Goal: Information Seeking & Learning: Learn about a topic

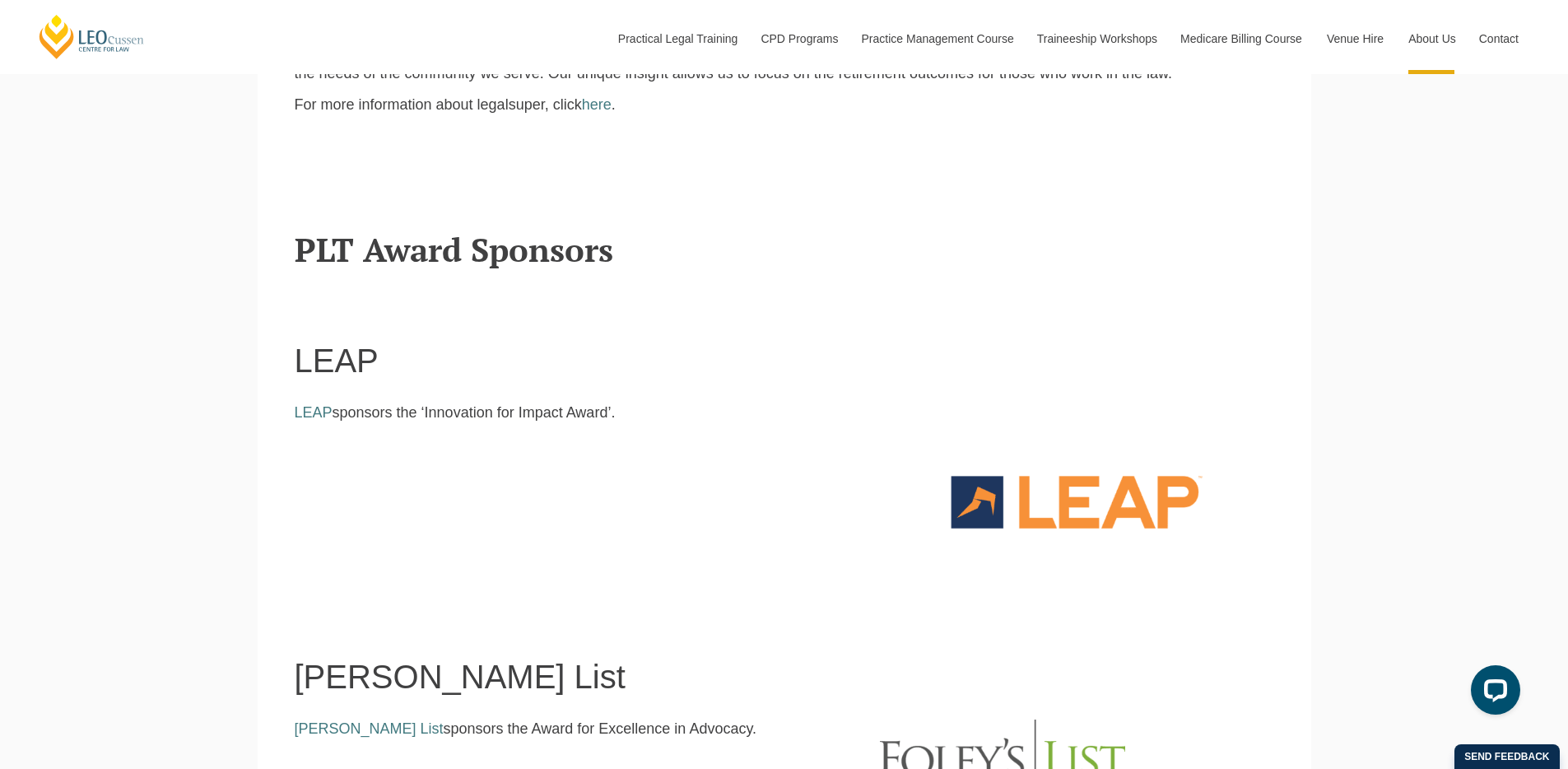
scroll to position [938, 0]
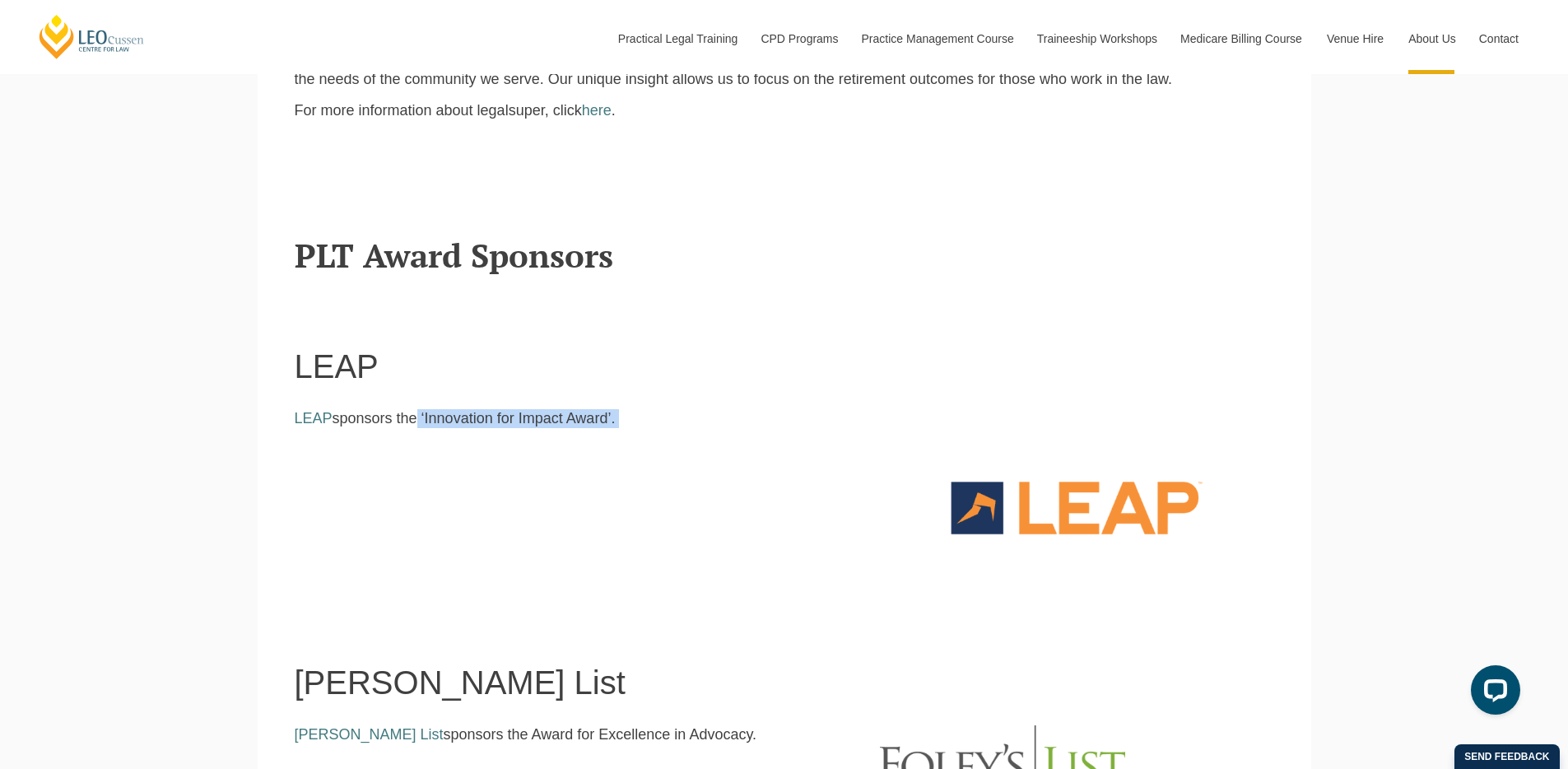
drag, startPoint x: 609, startPoint y: 436, endPoint x: 414, endPoint y: 425, distance: 195.3
click at [414, 425] on div "LEAP sponsors the ‘Innovation for Impact Award’." at bounding box center [575, 441] width 586 height 63
click at [414, 425] on p "LEAP sponsors the ‘Innovation for Impact Award’." at bounding box center [575, 418] width 561 height 19
drag, startPoint x: 414, startPoint y: 425, endPoint x: 585, endPoint y: 428, distance: 171.0
click at [585, 428] on p "LEAP sponsors the ‘Innovation for Impact Award’." at bounding box center [575, 418] width 561 height 19
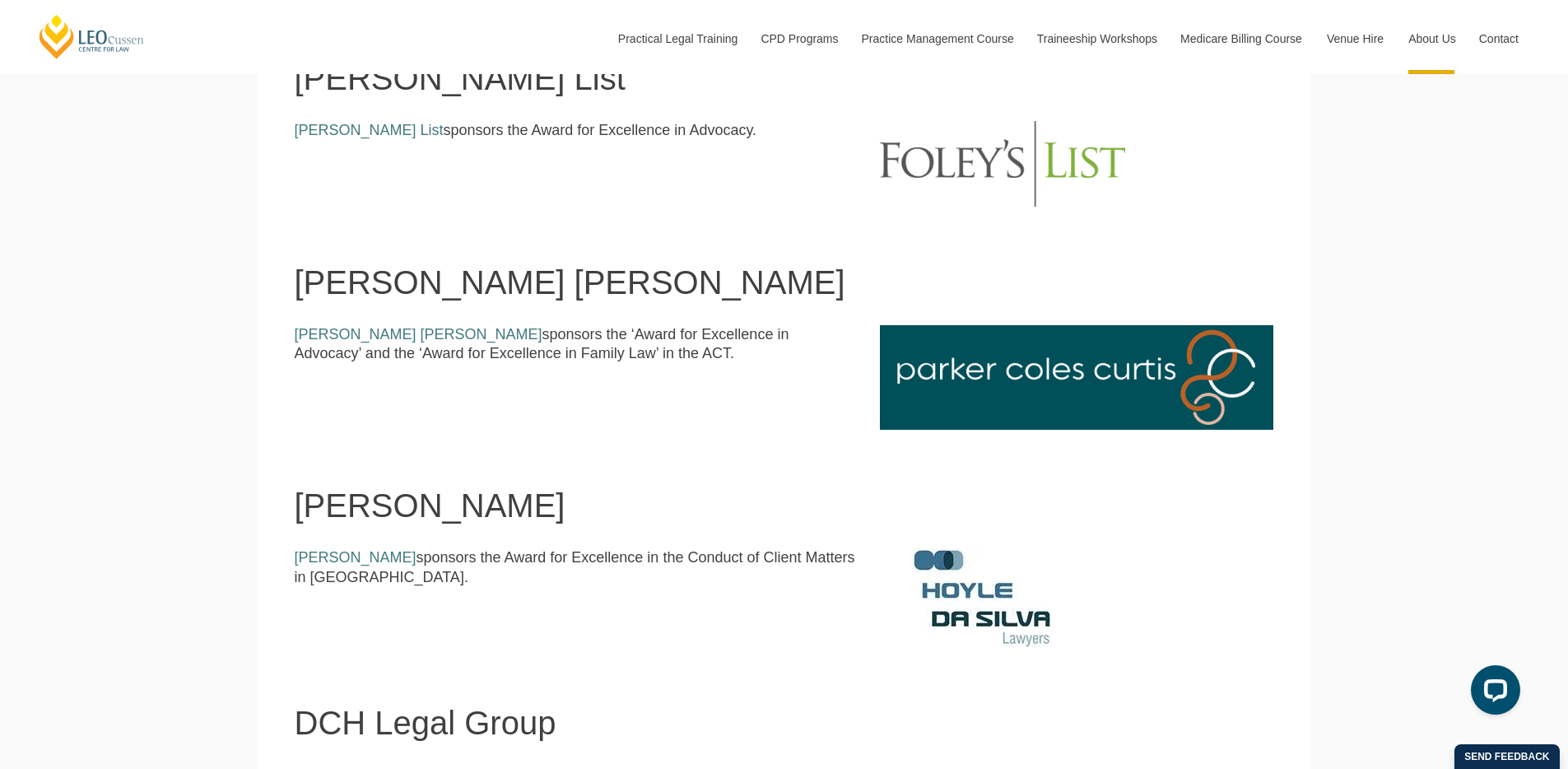
scroll to position [1528, 0]
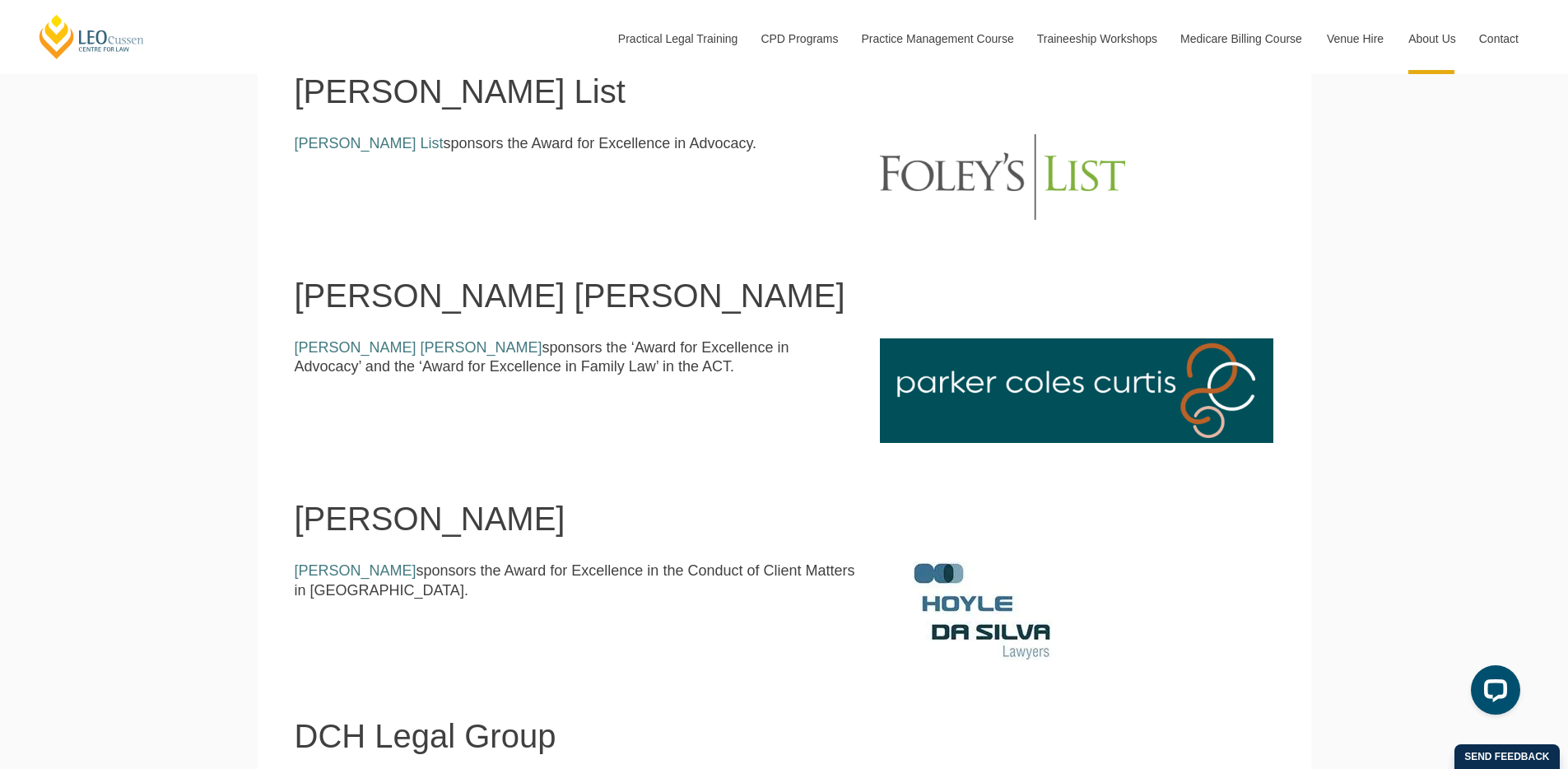
drag, startPoint x: 605, startPoint y: 375, endPoint x: 573, endPoint y: 391, distance: 35.8
click at [573, 390] on div "[PERSON_NAME] [PERSON_NAME] sponsors the ‘Award for Excellence in Advocacy’ and…" at bounding box center [575, 363] width 586 height 51
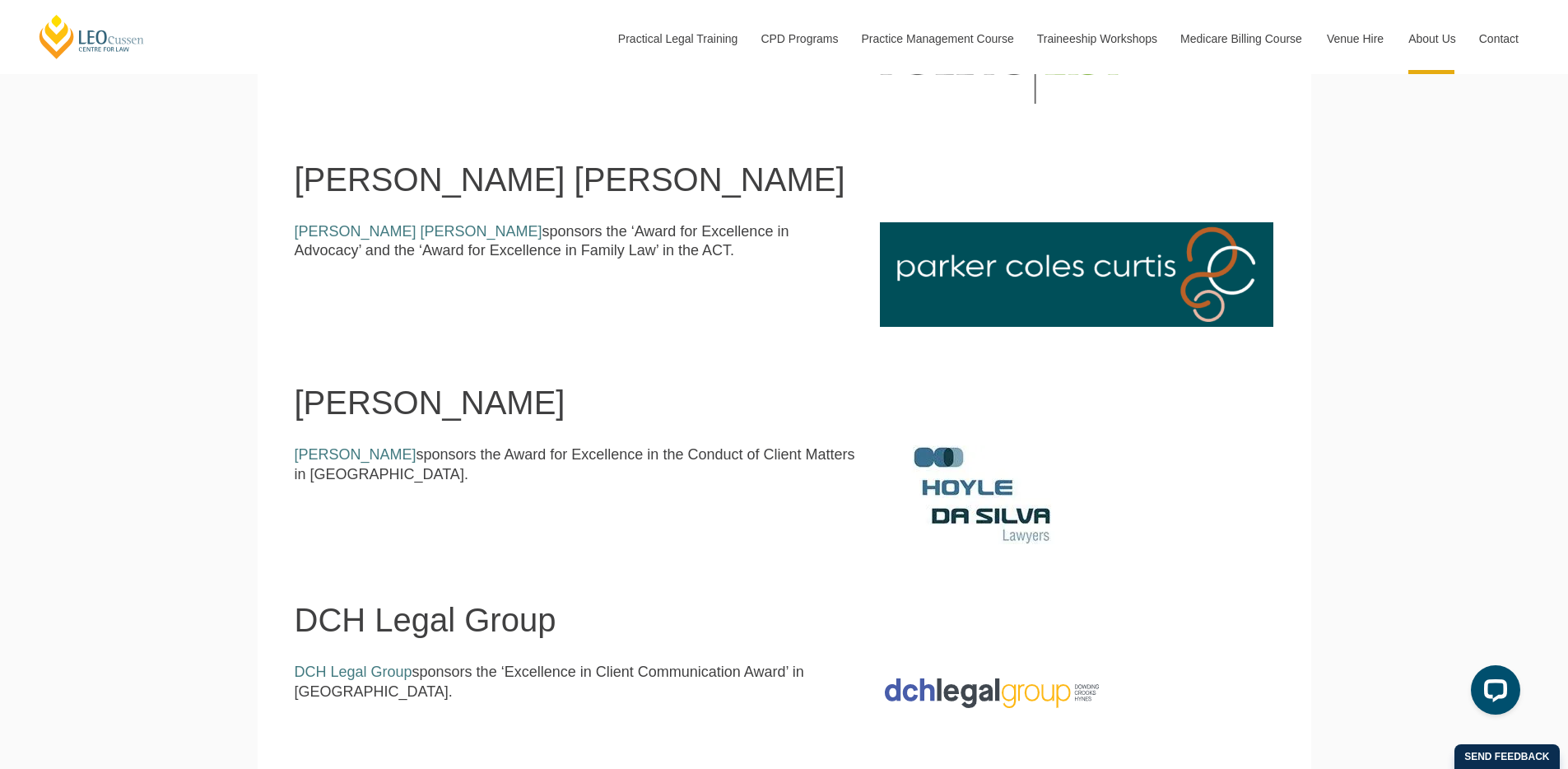
scroll to position [1645, 0]
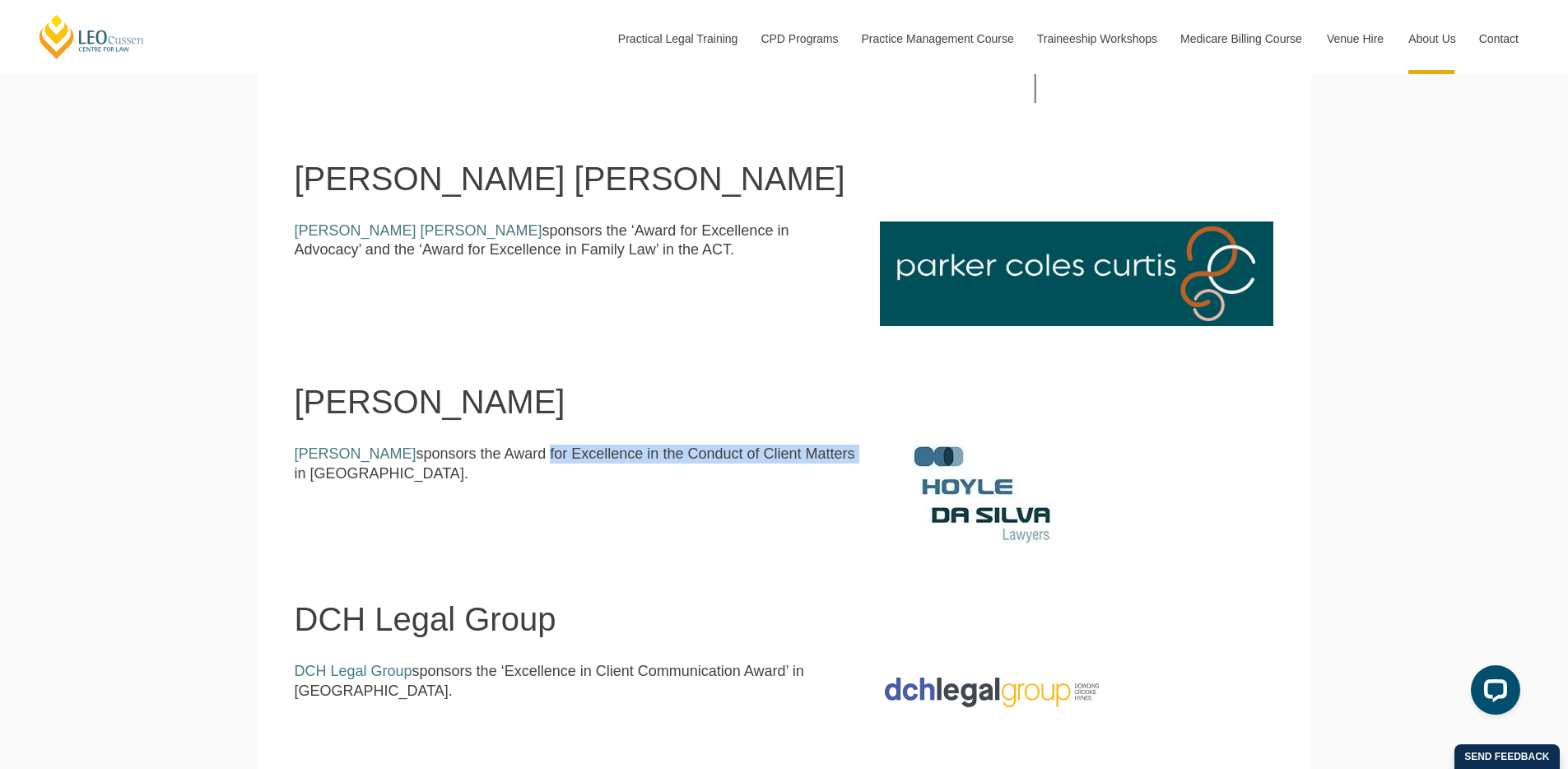
drag, startPoint x: 506, startPoint y: 463, endPoint x: 796, endPoint y: 464, distance: 290.0
click at [796, 464] on p "[PERSON_NAME] sponsors the Award for Excellence in the Conduct of Client Matter…" at bounding box center [575, 464] width 561 height 38
click at [795, 465] on p "[PERSON_NAME] sponsors the Award for Excellence in the Conduct of Client Matter…" at bounding box center [575, 464] width 561 height 38
drag, startPoint x: 845, startPoint y: 465, endPoint x: 534, endPoint y: 457, distance: 311.1
click at [534, 457] on p "[PERSON_NAME] sponsors the Award for Excellence in the Conduct of Client Matter…" at bounding box center [575, 464] width 561 height 38
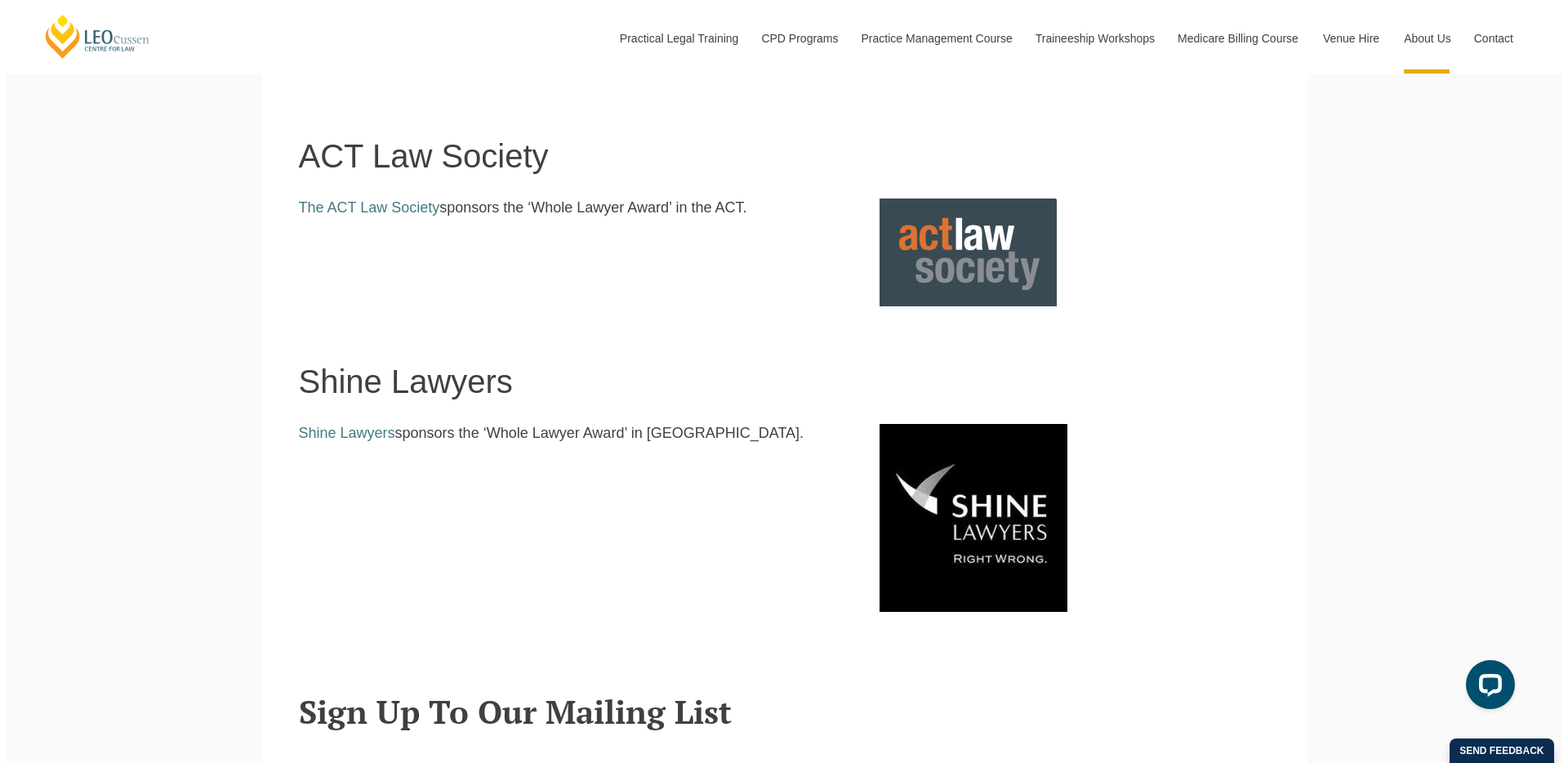
scroll to position [2275, 0]
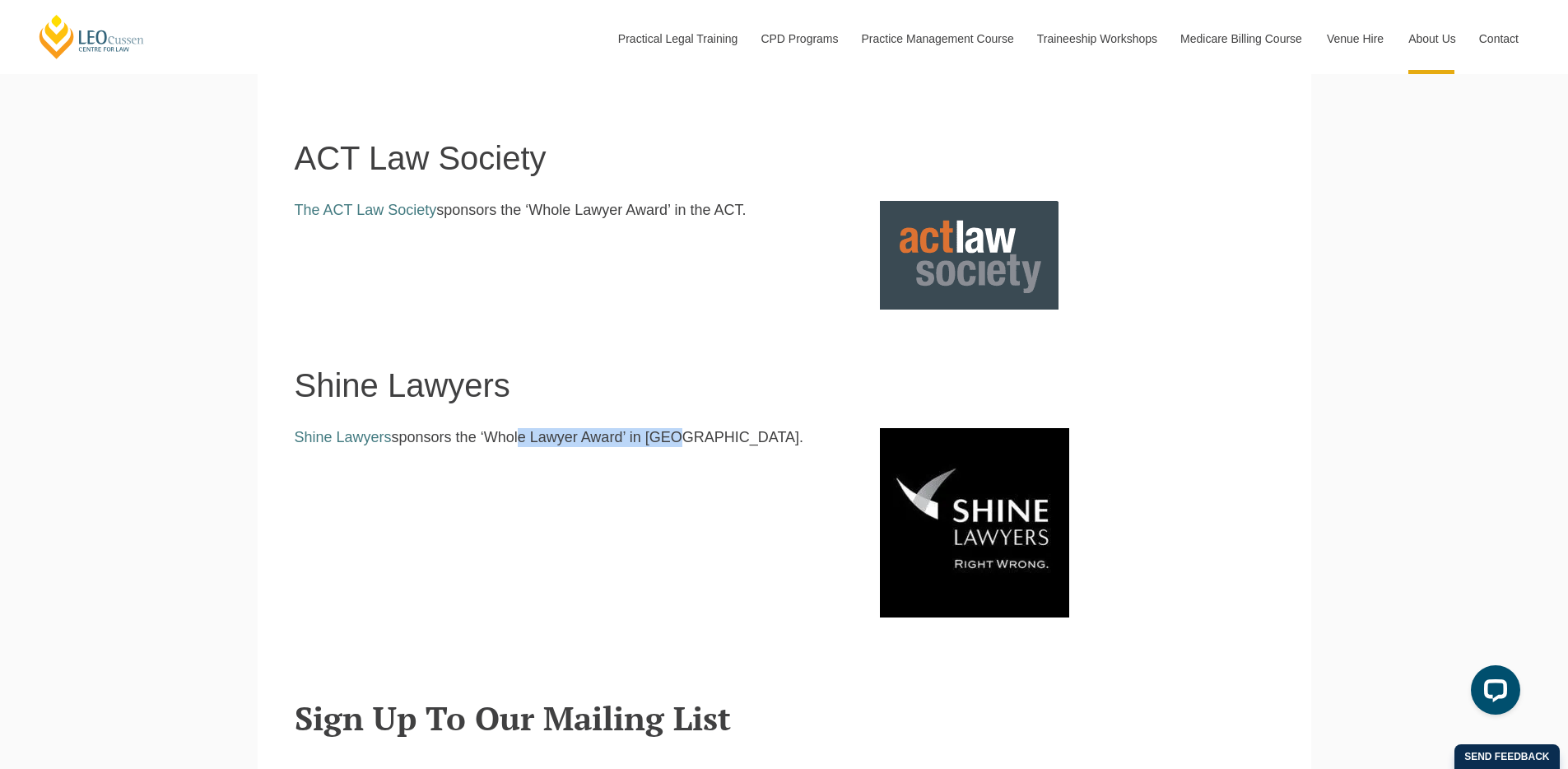
drag, startPoint x: 504, startPoint y: 442, endPoint x: 648, endPoint y: 445, distance: 144.0
click at [650, 445] on p "Shine Lawyers sponsors the ‘Whole Lawyer Award’ in [GEOGRAPHIC_DATA]." at bounding box center [575, 438] width 561 height 19
click at [632, 447] on p "Shine Lawyers sponsors the ‘Whole Lawyer Award’ in [GEOGRAPHIC_DATA]." at bounding box center [575, 438] width 561 height 19
drag, startPoint x: 606, startPoint y: 444, endPoint x: 479, endPoint y: 446, distance: 127.0
click at [479, 446] on p "Shine Lawyers sponsors the ‘Whole Lawyer Award’ in [GEOGRAPHIC_DATA]." at bounding box center [575, 438] width 561 height 19
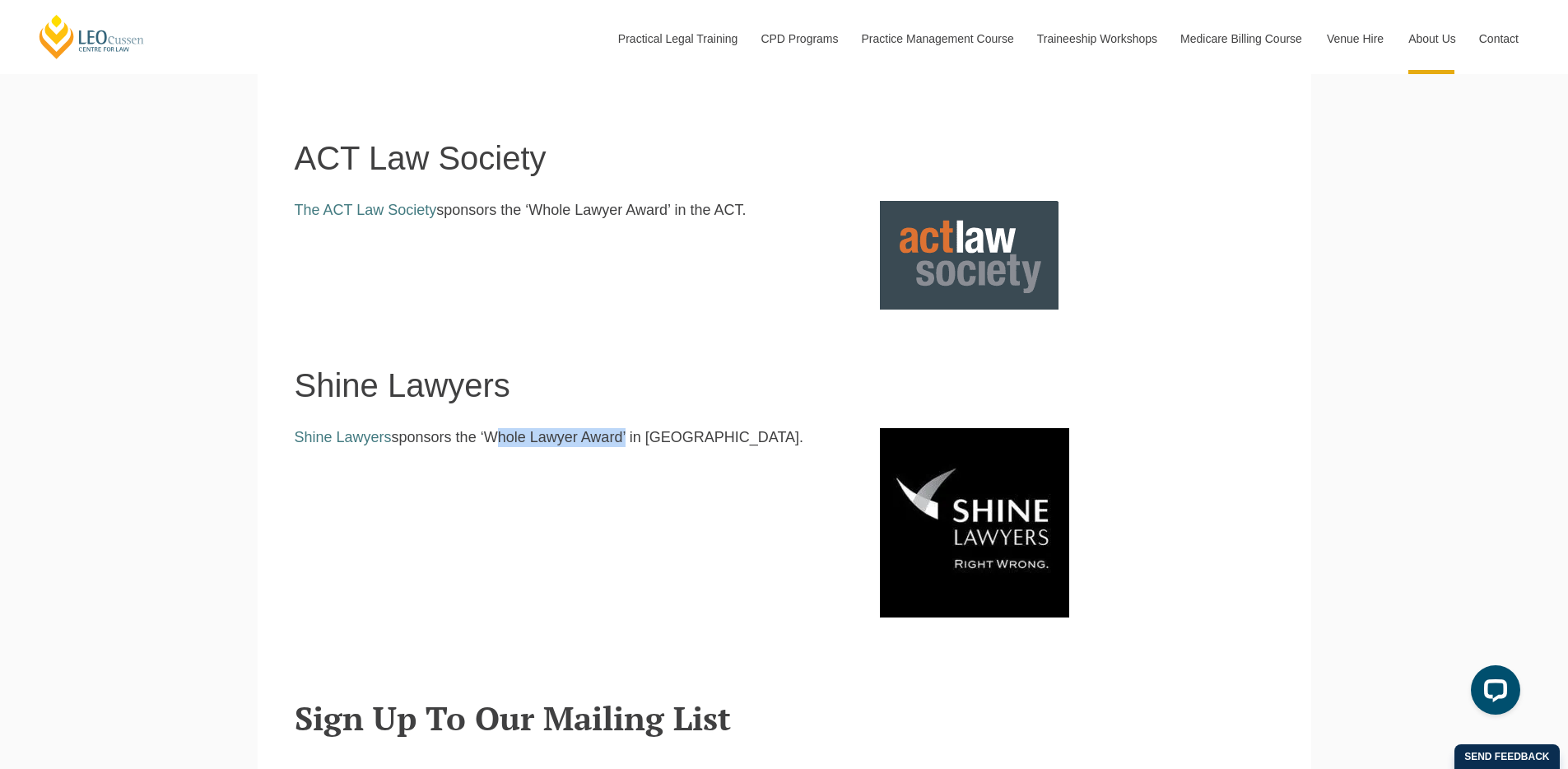
click at [479, 446] on p "Shine Lawyers sponsors the ‘Whole Lawyer Award’ in [GEOGRAPHIC_DATA]." at bounding box center [575, 438] width 561 height 19
drag, startPoint x: 479, startPoint y: 446, endPoint x: 599, endPoint y: 447, distance: 120.0
click at [599, 447] on p "Shine Lawyers sponsors the ‘Whole Lawyer Award’ in [GEOGRAPHIC_DATA]." at bounding box center [575, 438] width 561 height 19
click at [602, 447] on p "Shine Lawyers sponsors the ‘Whole Lawyer Award’ in [GEOGRAPHIC_DATA]." at bounding box center [575, 438] width 561 height 19
drag, startPoint x: 602, startPoint y: 447, endPoint x: 489, endPoint y: 447, distance: 113.0
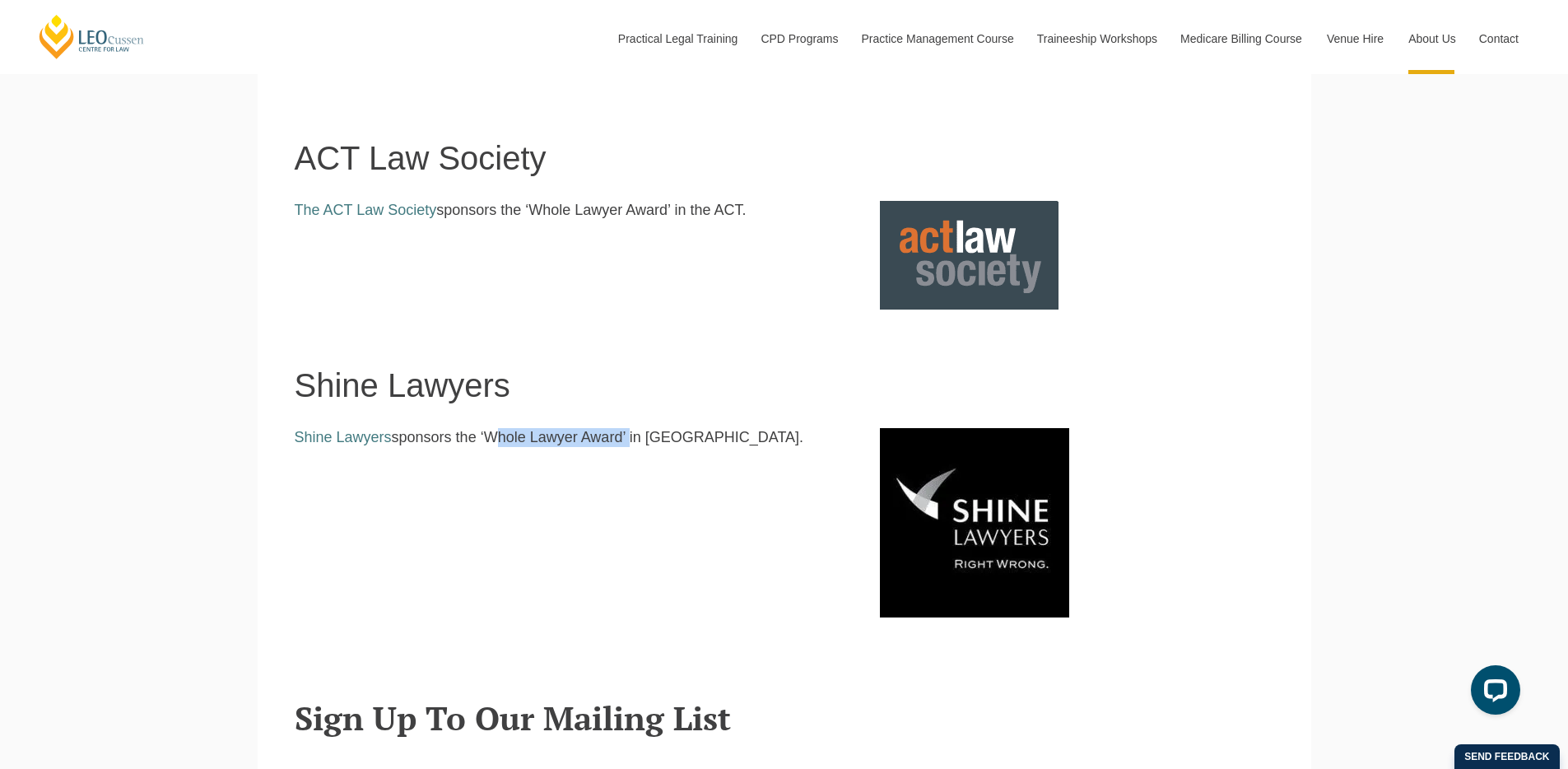
click at [489, 447] on p "Shine Lawyers sponsors the ‘Whole Lawyer Award’ in [GEOGRAPHIC_DATA]." at bounding box center [575, 438] width 561 height 19
click at [480, 446] on p "Shine Lawyers sponsors the ‘Whole Lawyer Award’ in [GEOGRAPHIC_DATA]." at bounding box center [575, 438] width 561 height 19
drag, startPoint x: 478, startPoint y: 446, endPoint x: 604, endPoint y: 443, distance: 126.0
click at [604, 443] on p "Shine Lawyers sponsors the ‘Whole Lawyer Award’ in [GEOGRAPHIC_DATA]." at bounding box center [575, 438] width 561 height 19
drag, startPoint x: 517, startPoint y: 216, endPoint x: 639, endPoint y: 222, distance: 122.1
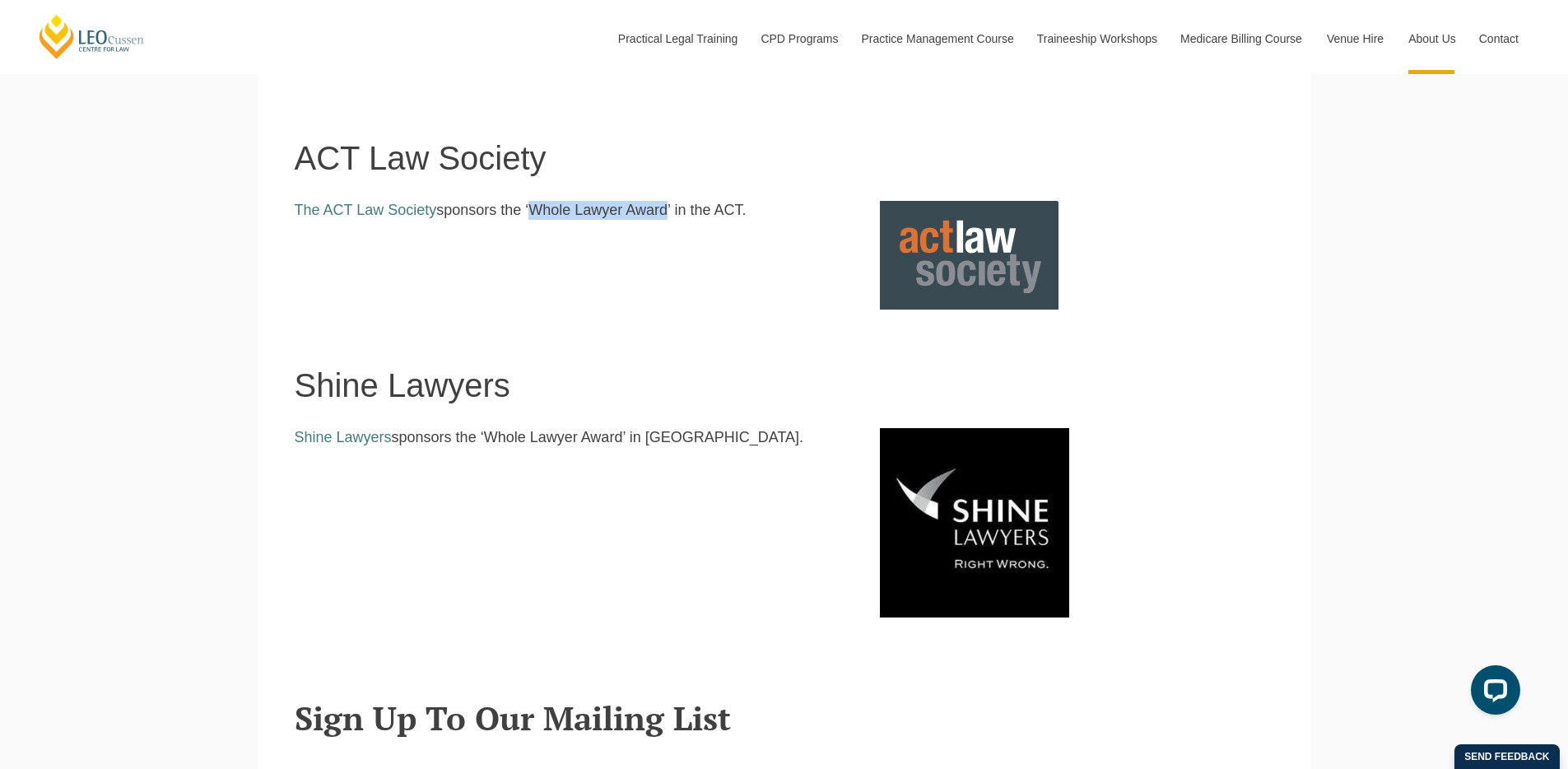
click at [639, 220] on p "The ACT Law Society sponsors the ‘Whole Lawyer Award’ in the ACT." at bounding box center [575, 211] width 561 height 19
click at [596, 426] on div "Shine Lawyers sponsors the ‘Whole Lawyer Award’ in [GEOGRAPHIC_DATA]." at bounding box center [784, 514] width 979 height 206
drag, startPoint x: 646, startPoint y: 430, endPoint x: 661, endPoint y: 486, distance: 58.0
click at [666, 486] on div "Shine Lawyers sponsors the ‘Whole Lawyer Award’ in [GEOGRAPHIC_DATA]." at bounding box center [784, 514] width 979 height 206
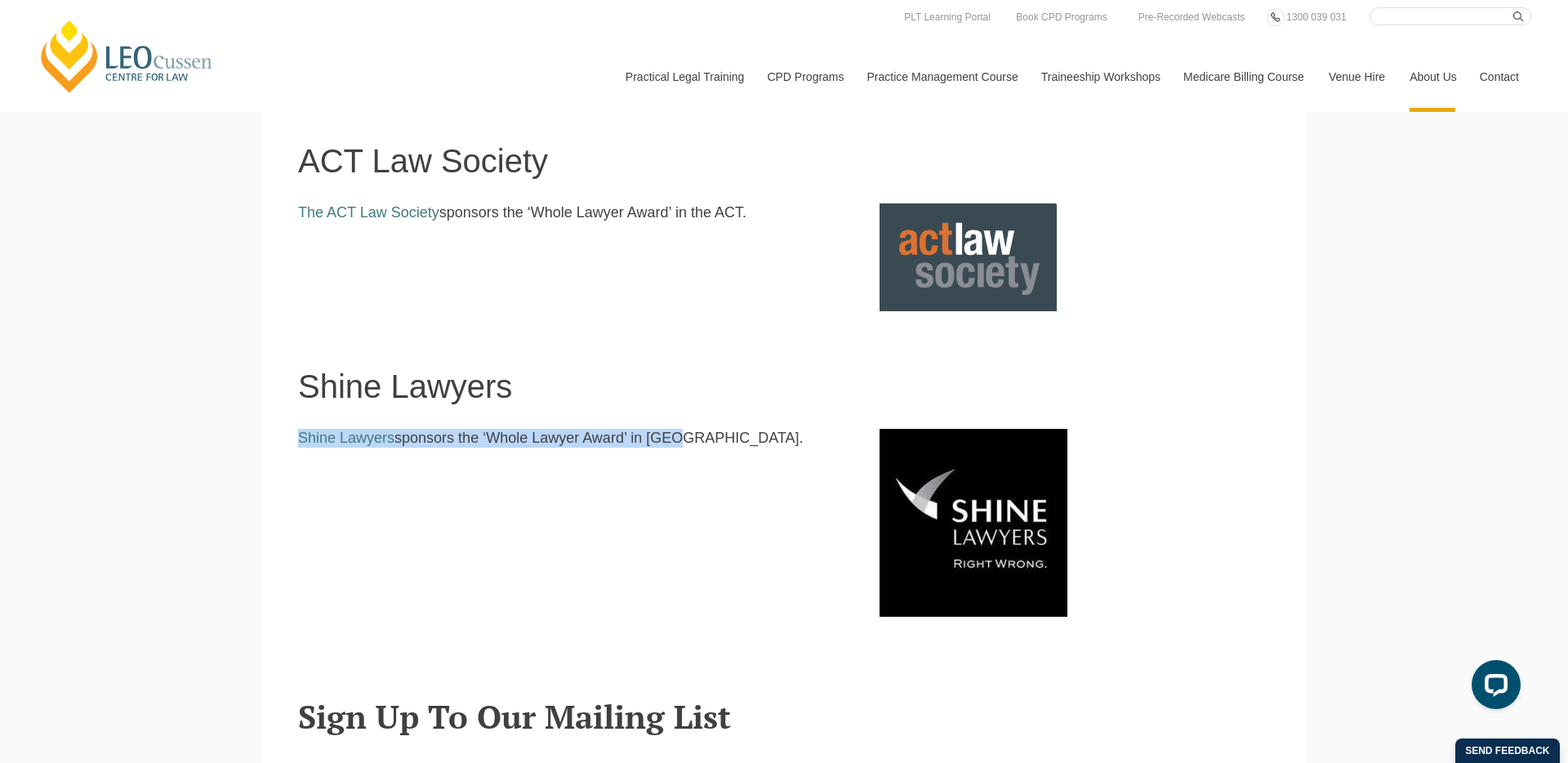
drag, startPoint x: 539, startPoint y: 295, endPoint x: 301, endPoint y: 159, distance: 274.1
click at [301, 159] on section "ACT Law Society The ACT Law Society sponsors the ‘Whole Lawyer Award’ in the AC…" at bounding box center [784, 198] width 1046 height 225
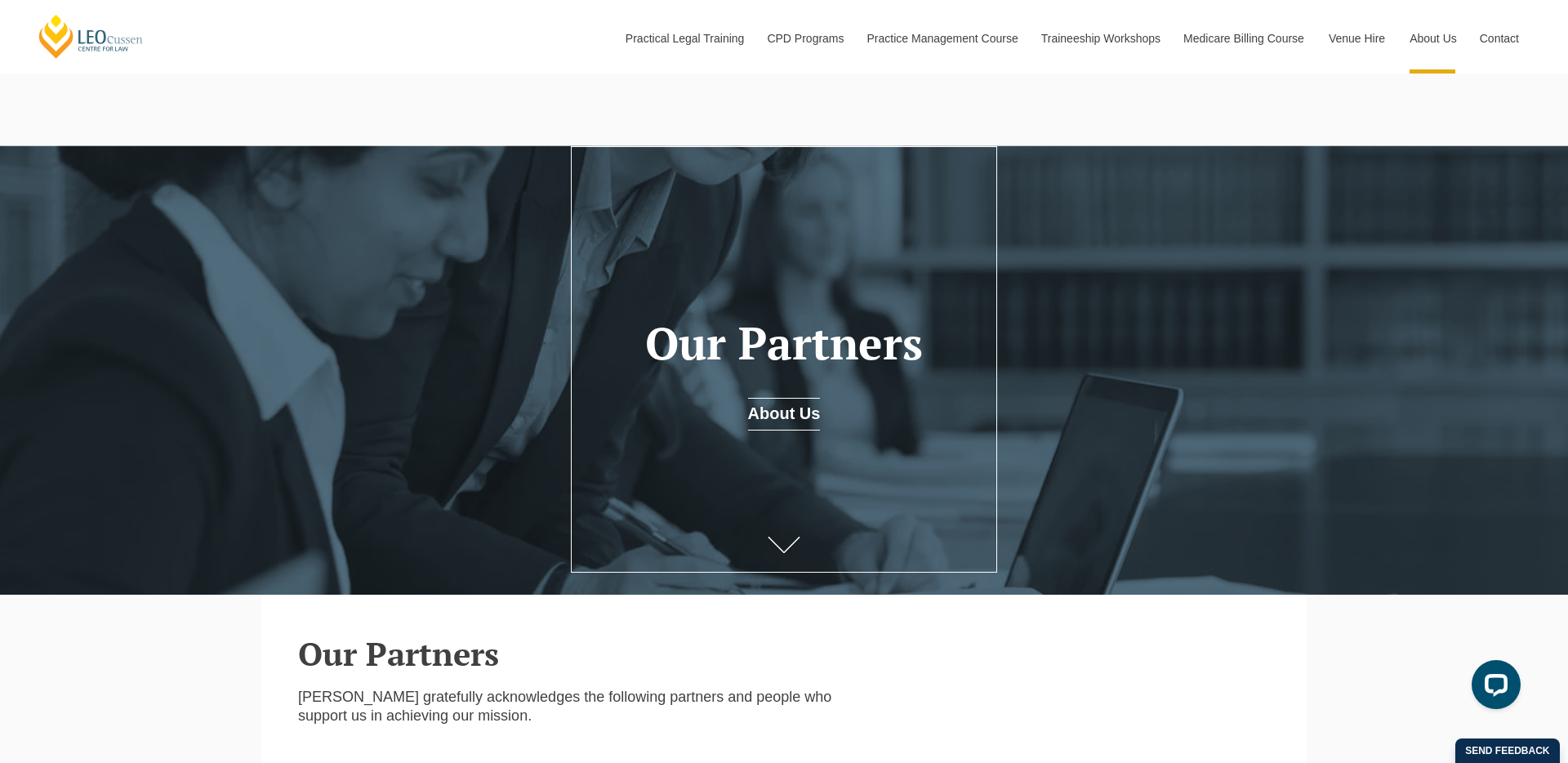
scroll to position [581, 0]
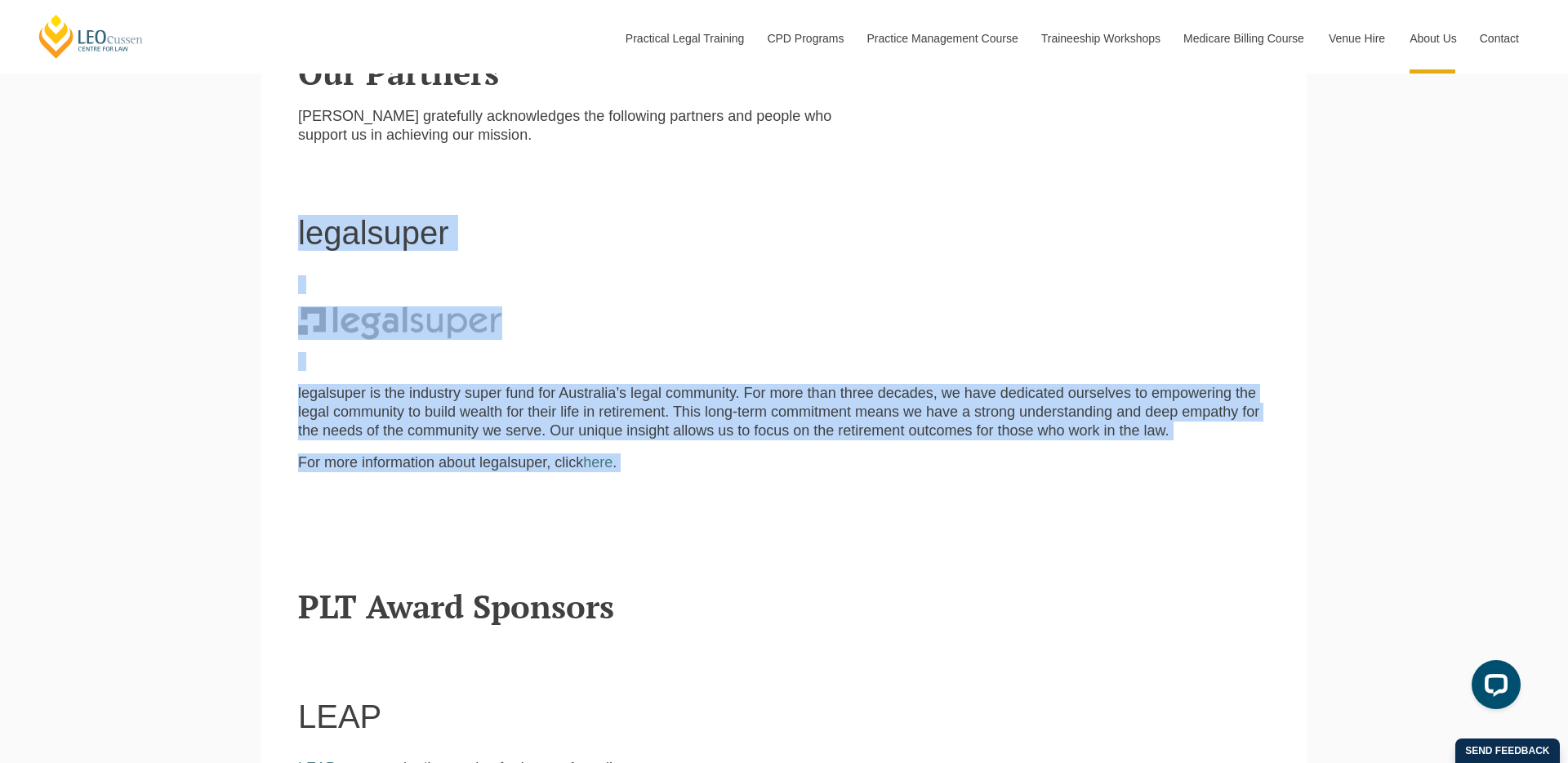
drag, startPoint x: 289, startPoint y: 240, endPoint x: 527, endPoint y: 485, distance: 341.6
click at [527, 485] on section "legalsuper legalsuper is the industry super fund for Australia’s legal communit…" at bounding box center [784, 353] width 1046 height 390
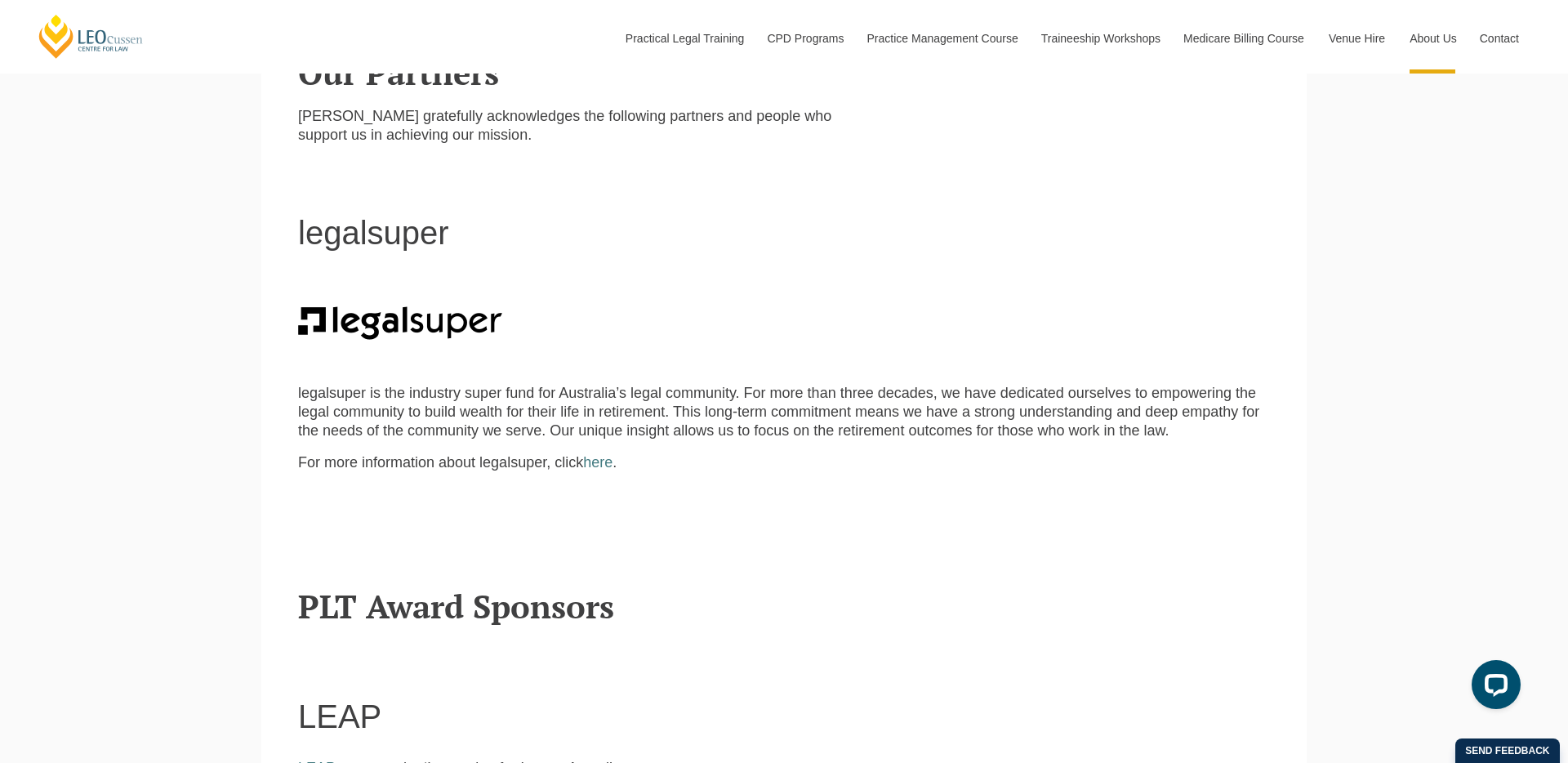
click at [621, 481] on div "legalsuper is the industry super fund for Australia’s legal community. For more…" at bounding box center [784, 411] width 996 height 272
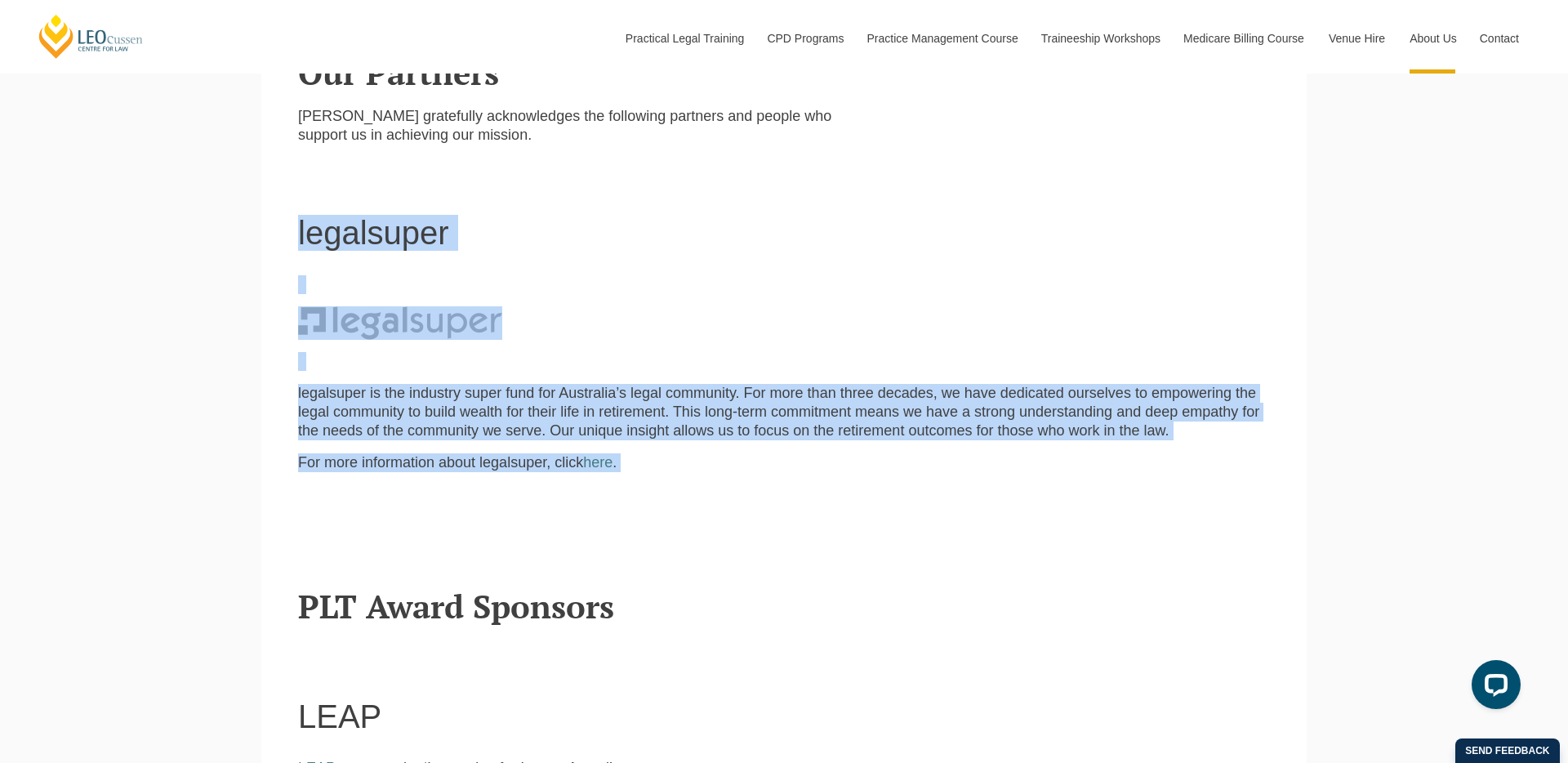
drag, startPoint x: 619, startPoint y: 484, endPoint x: 281, endPoint y: 207, distance: 437.0
click at [281, 207] on section "legalsuper legalsuper is the industry super fund for Australia’s legal communit…" at bounding box center [784, 353] width 1046 height 390
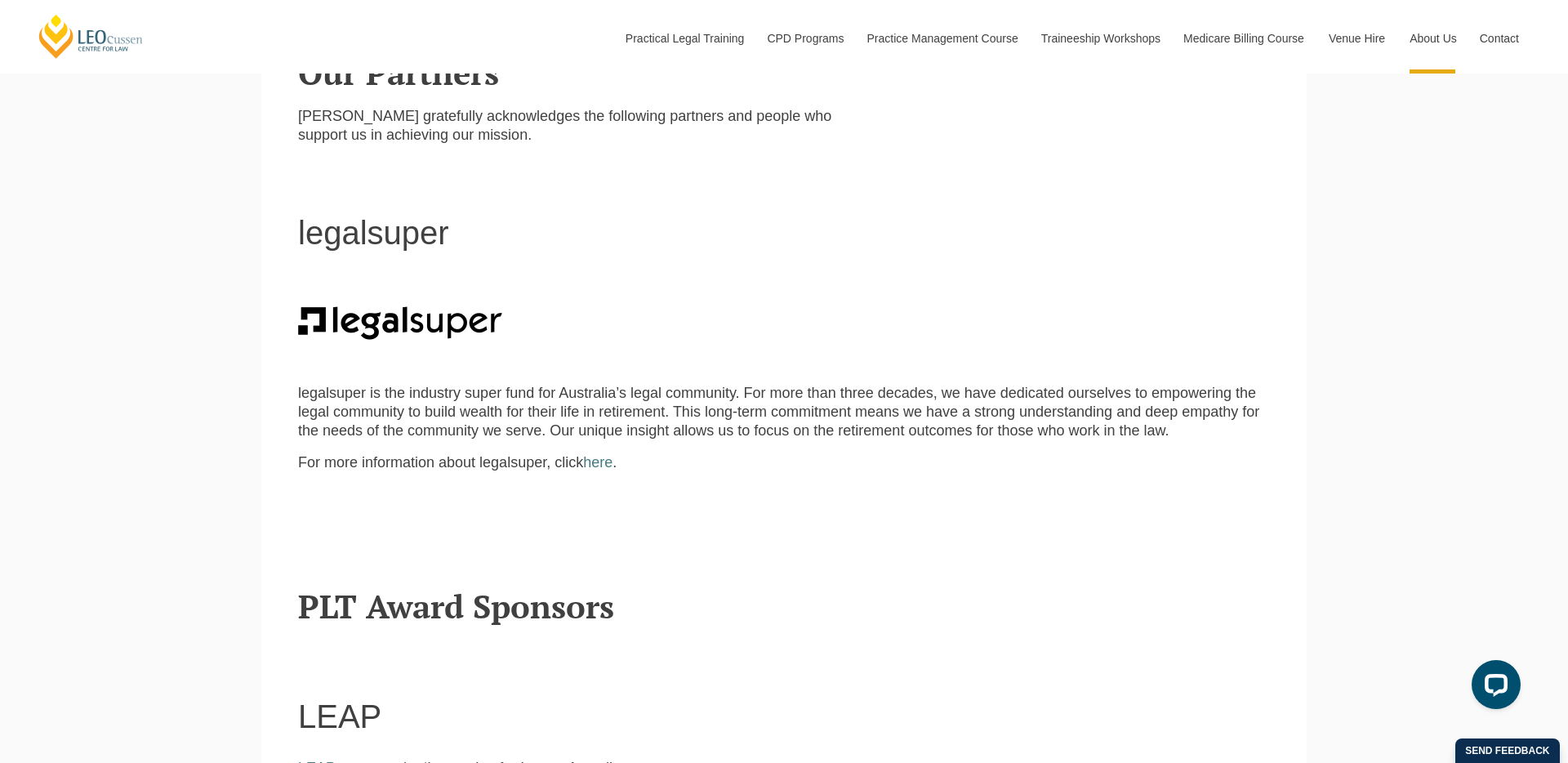
click at [315, 172] on header "legalsuper" at bounding box center [784, 204] width 972 height 93
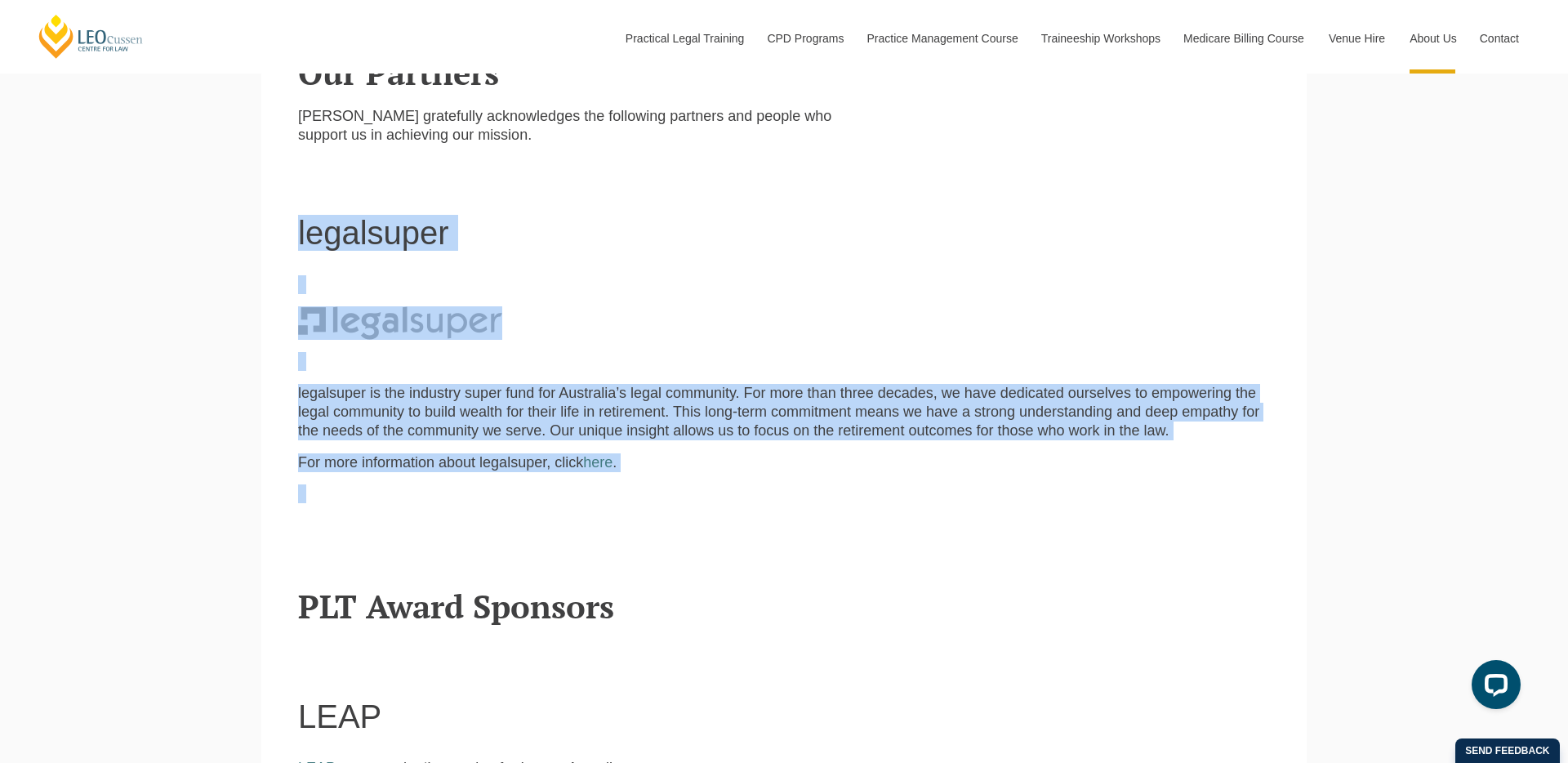
drag, startPoint x: 315, startPoint y: 172, endPoint x: 634, endPoint y: 498, distance: 456.1
click at [634, 498] on section "legalsuper legalsuper is the industry super fund for Australia’s legal communit…" at bounding box center [784, 353] width 1046 height 390
click at [634, 498] on p at bounding box center [784, 494] width 972 height 19
drag, startPoint x: 630, startPoint y: 527, endPoint x: 261, endPoint y: 174, distance: 510.7
click at [262, 174] on section "legalsuper legalsuper is the industry super fund for Australia’s legal communit…" at bounding box center [784, 353] width 1046 height 390
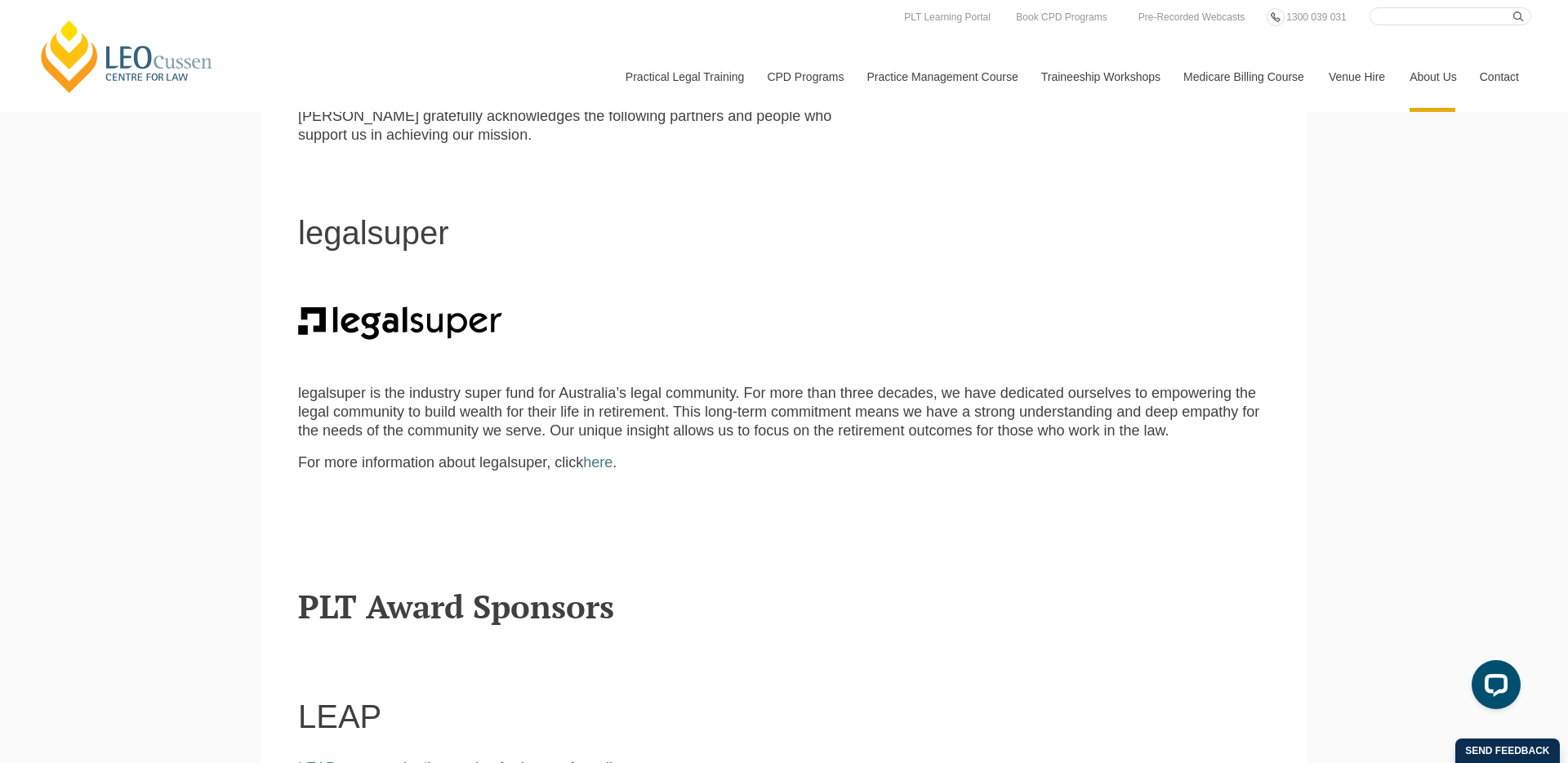
click at [533, 359] on p at bounding box center [784, 362] width 972 height 19
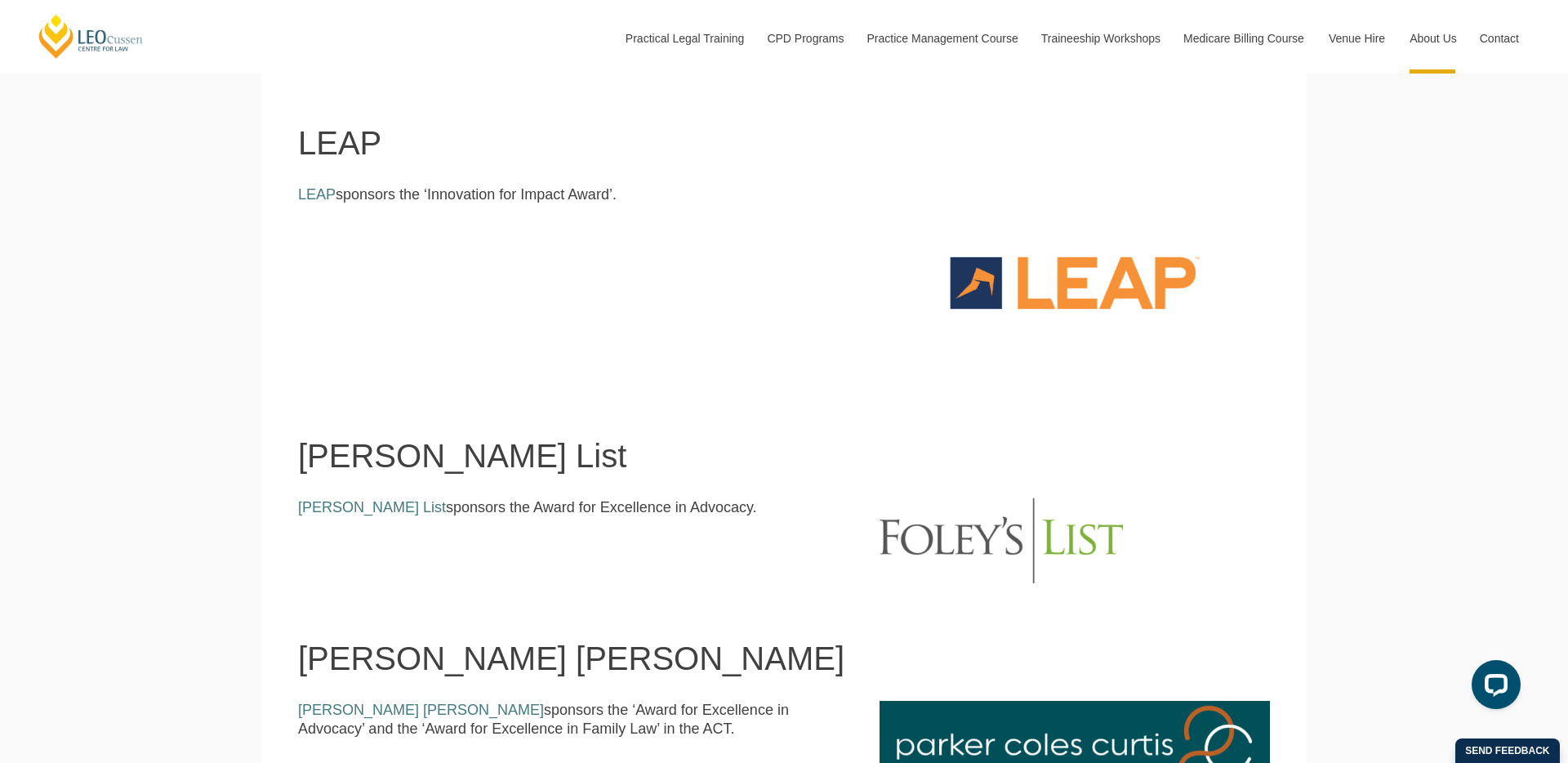
scroll to position [1157, 0]
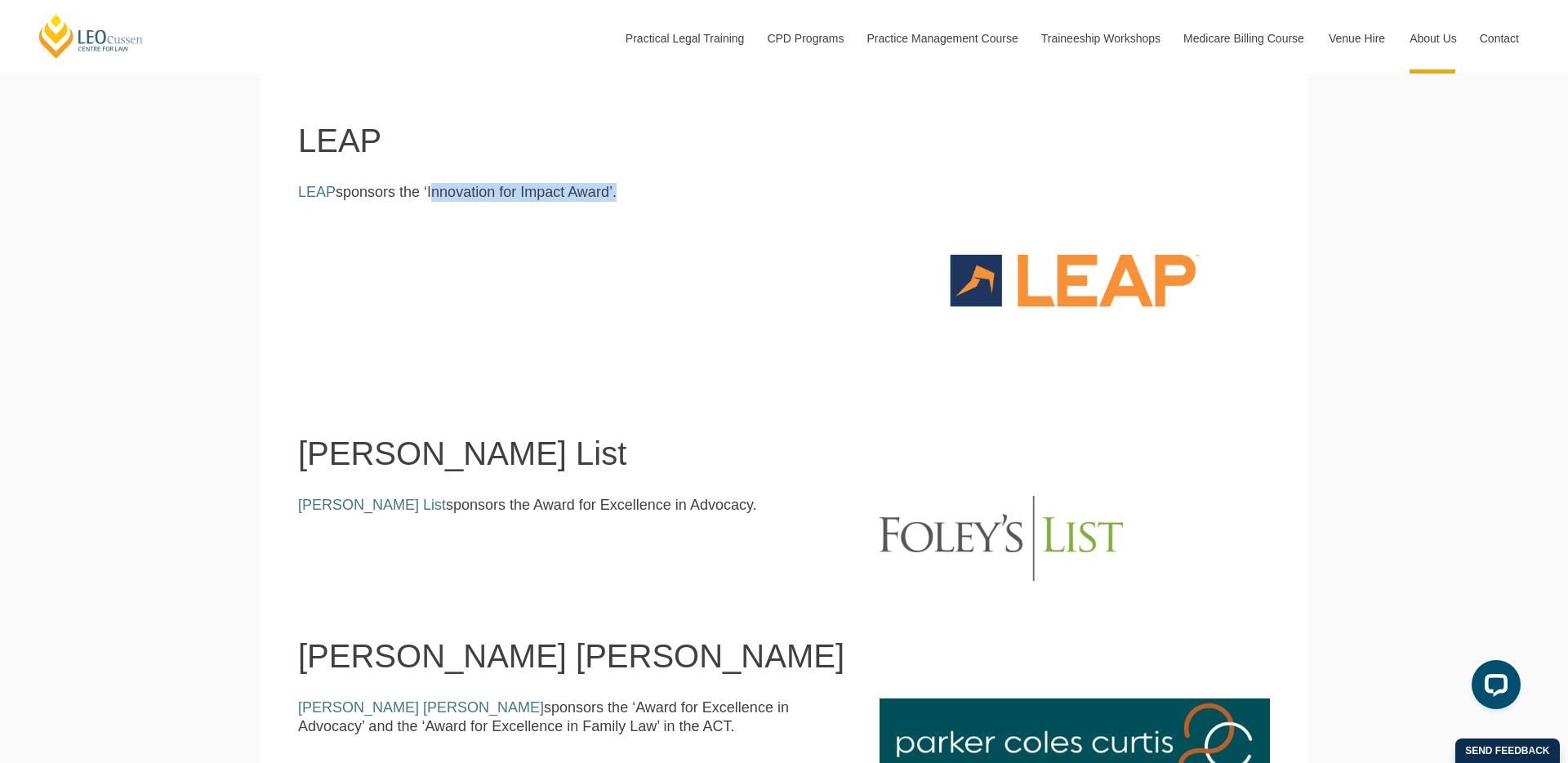
drag, startPoint x: 576, startPoint y: 200, endPoint x: 424, endPoint y: 200, distance: 152.0
click at [424, 200] on p "LEAP sponsors the ‘Innovation for Impact Award’." at bounding box center [576, 193] width 557 height 19
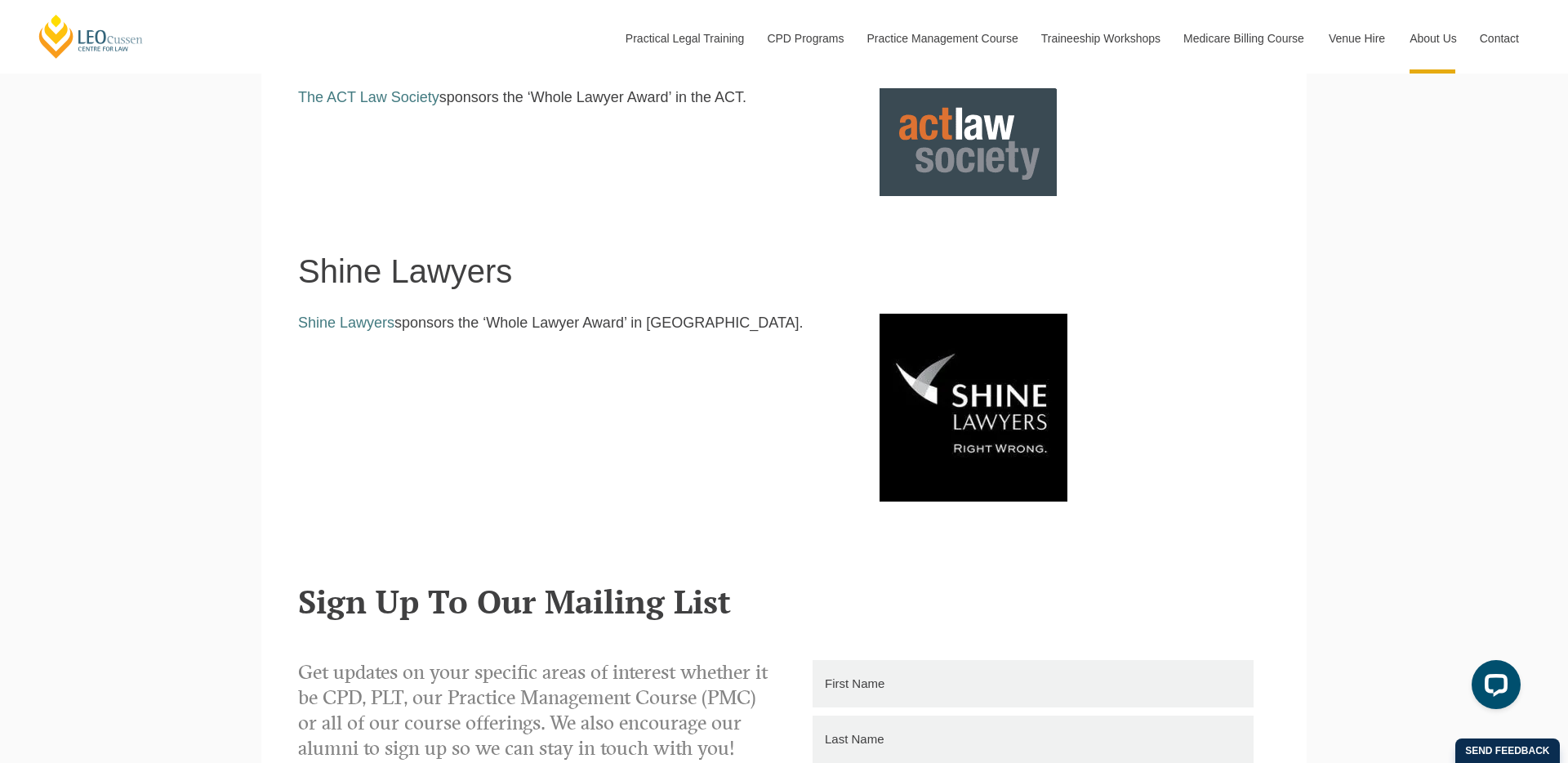
scroll to position [2127, 0]
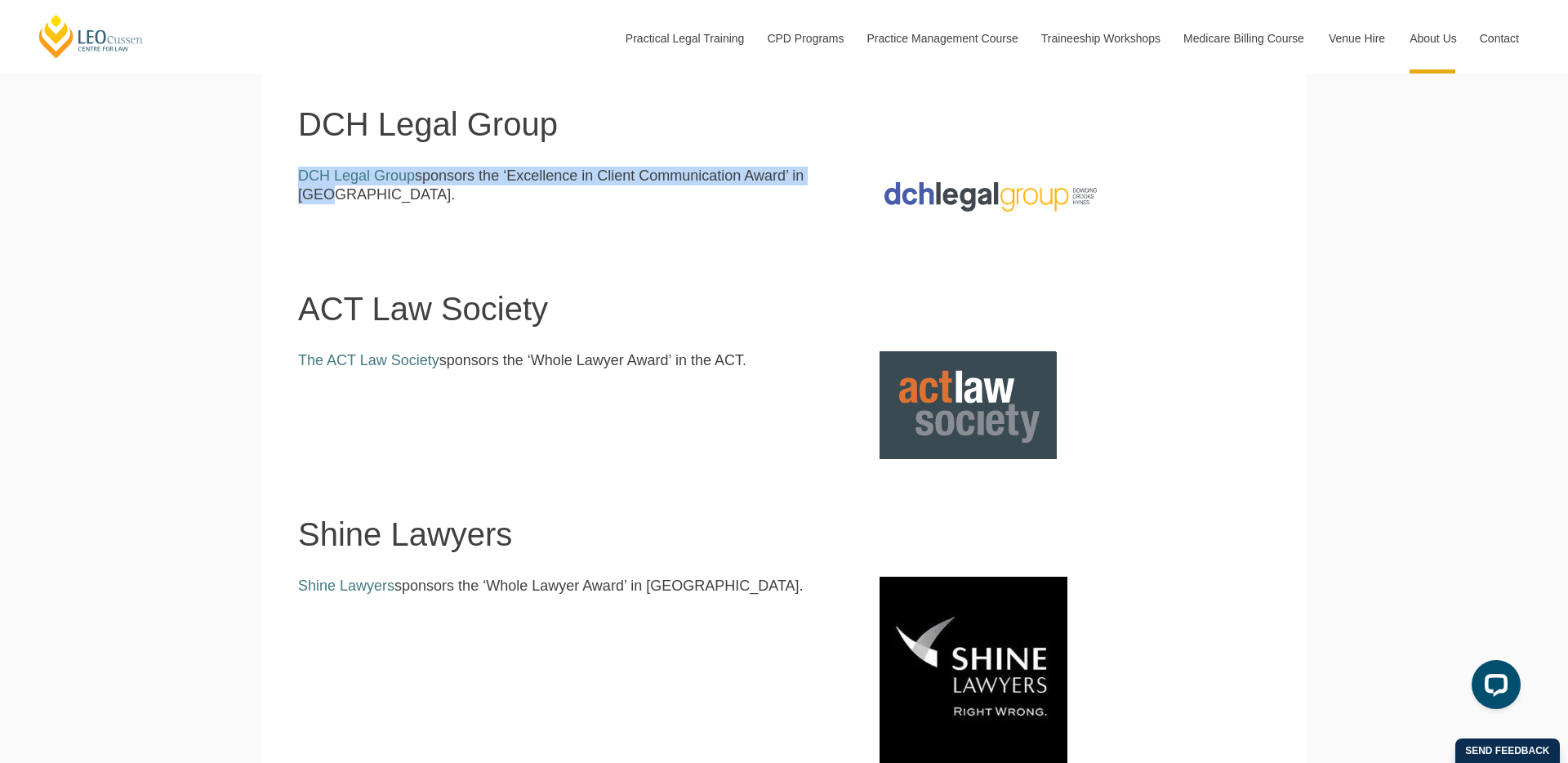
drag, startPoint x: 789, startPoint y: 160, endPoint x: 499, endPoint y: 189, distance: 291.4
click at [499, 189] on div "DCH Legal Group sponsors the ‘Excellence in Client Communication Award’ in [GEO…" at bounding box center [784, 192] width 972 height 84
click at [499, 184] on p "DCH Legal Group sponsors the ‘Excellence in Client Communication Award’ in [GEO…" at bounding box center [576, 185] width 557 height 38
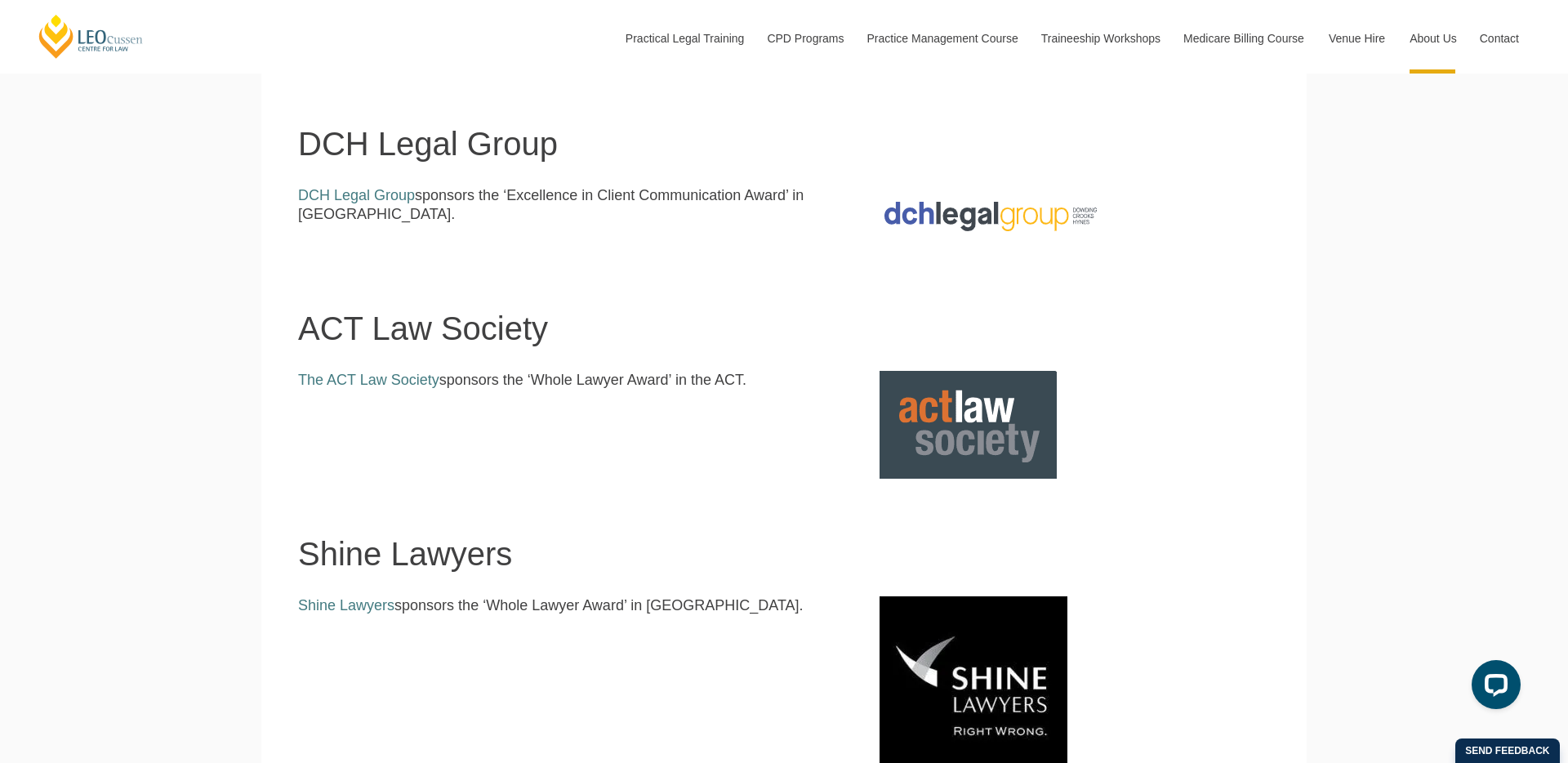
scroll to position [2003, 0]
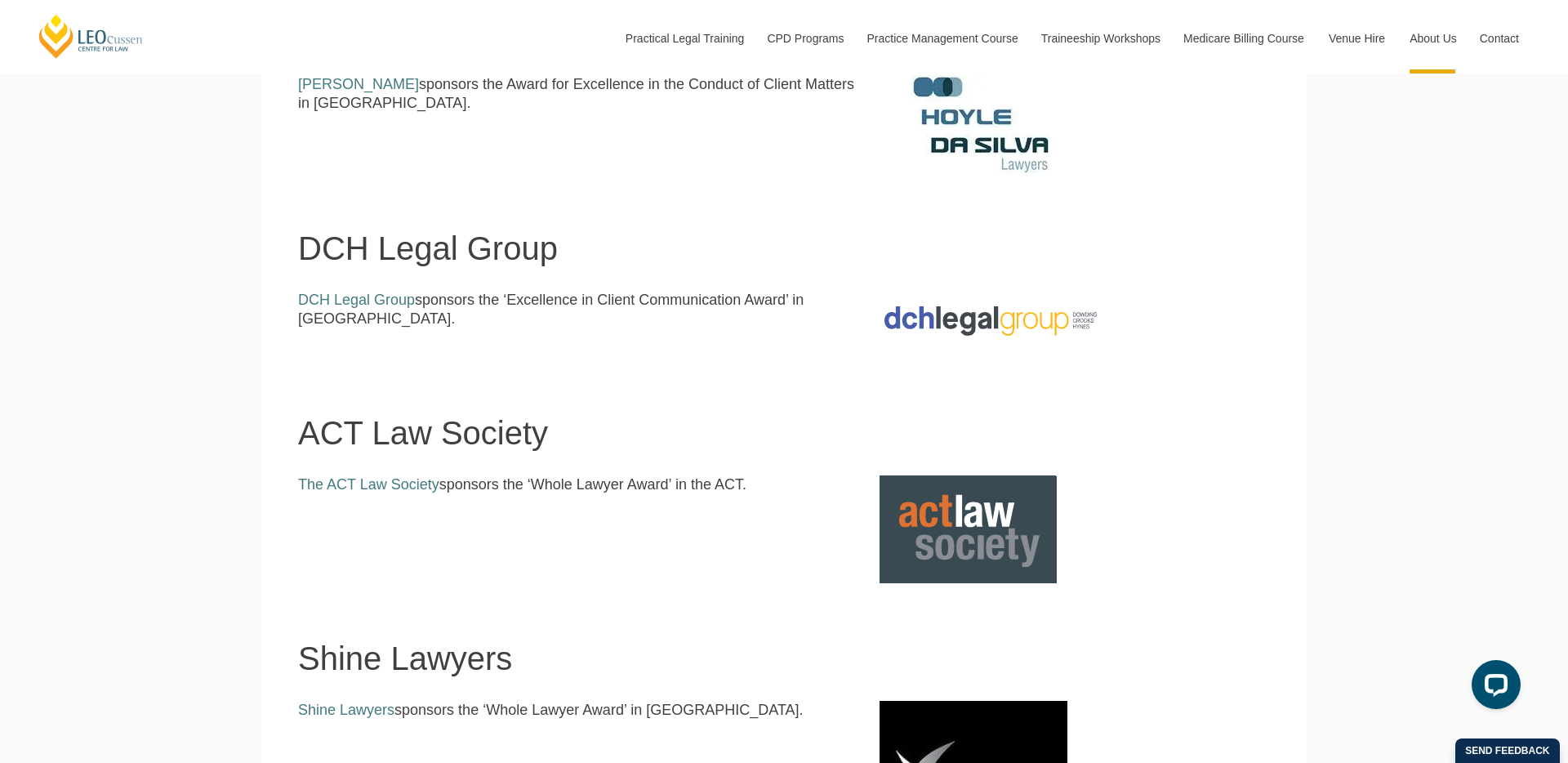
drag, startPoint x: 447, startPoint y: 321, endPoint x: 655, endPoint y: 312, distance: 208.2
click at [655, 311] on div "DCH Legal Group sponsors the ‘Excellence in Client Communication Award’ in [GEO…" at bounding box center [576, 315] width 581 height 50
drag, startPoint x: 701, startPoint y: 301, endPoint x: 464, endPoint y: 301, distance: 237.0
click at [464, 301] on p "DCH Legal Group sponsors the ‘Excellence in Client Communication Award’ in [GEO…" at bounding box center [576, 310] width 557 height 38
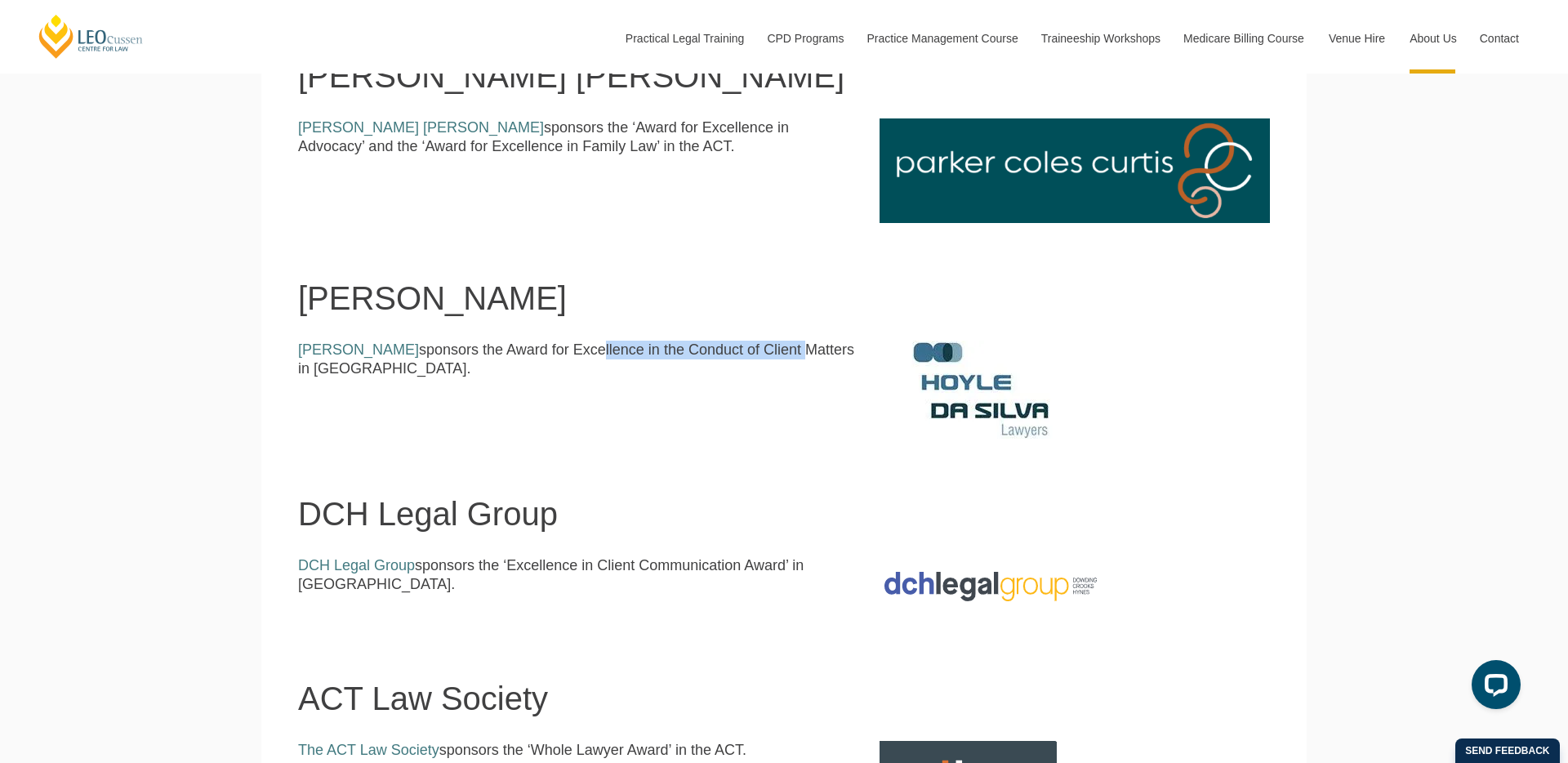
drag, startPoint x: 560, startPoint y: 351, endPoint x: 754, endPoint y: 342, distance: 194.2
click at [752, 343] on p "[PERSON_NAME] sponsors the Award for Excellence in the Conduct of Client Matter…" at bounding box center [576, 360] width 557 height 38
